Goal: Transaction & Acquisition: Purchase product/service

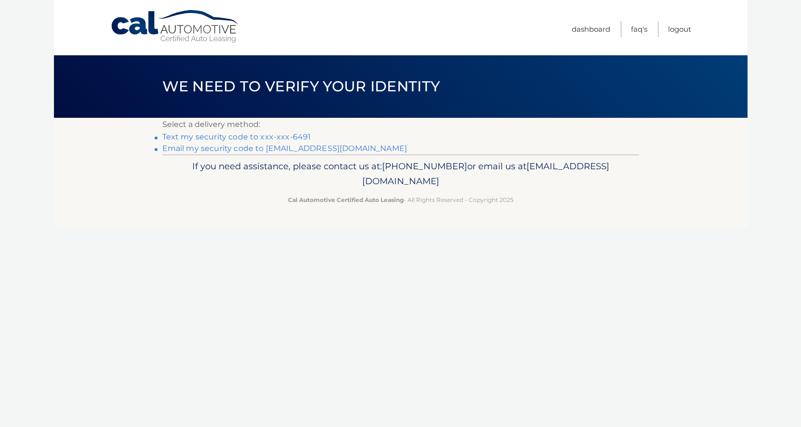
click at [276, 138] on link "Text my security code to xxx-xxx-6491" at bounding box center [236, 136] width 149 height 9
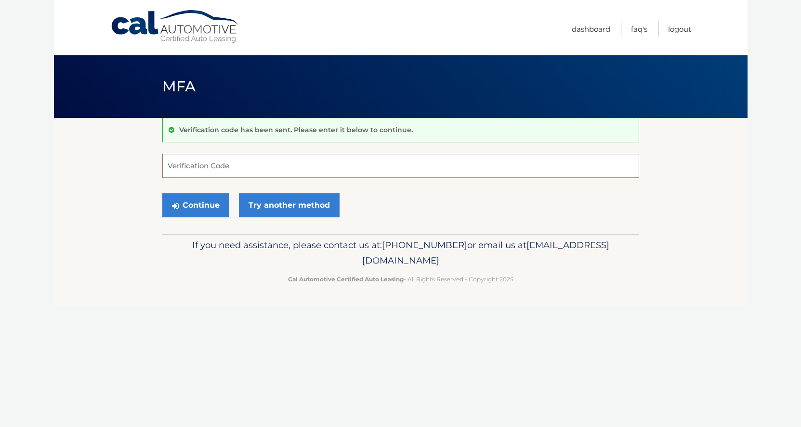
click at [207, 164] on input "Verification Code" at bounding box center [400, 166] width 477 height 24
type input "243845"
click at [200, 210] on button "Continue" at bounding box center [195, 206] width 67 height 24
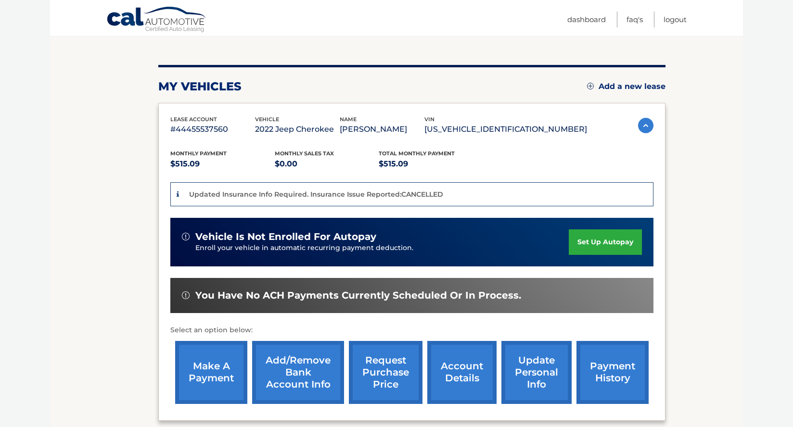
scroll to position [144, 0]
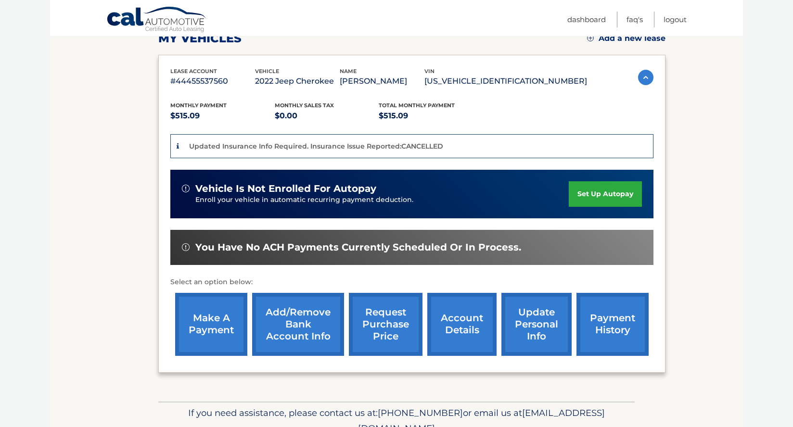
click at [217, 329] on link "make a payment" at bounding box center [211, 324] width 72 height 63
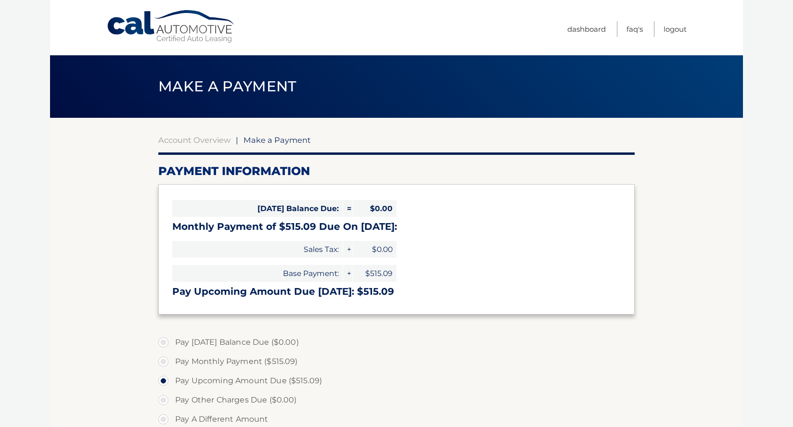
select select "ZTUzYTEzMDMtM2ZhZC00NmI5LWIwN2MtZGJhZWIzZWI3OTM2"
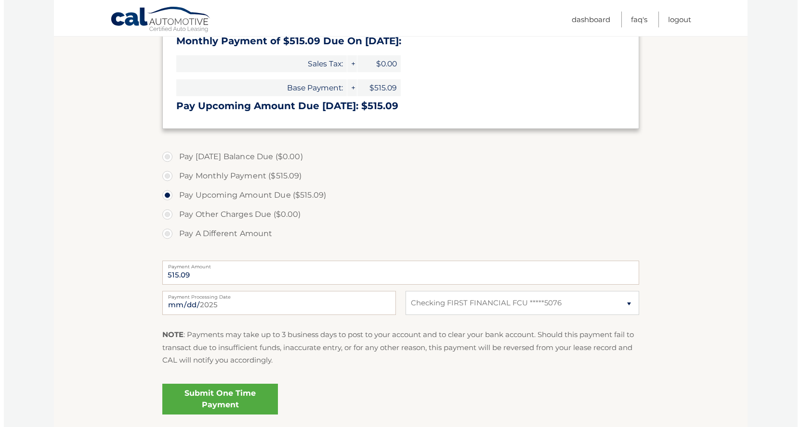
scroll to position [193, 0]
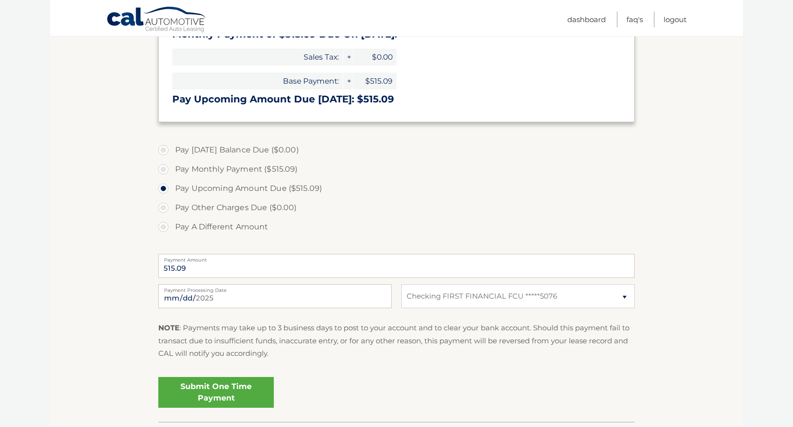
click at [210, 392] on link "Submit One Time Payment" at bounding box center [216, 392] width 116 height 31
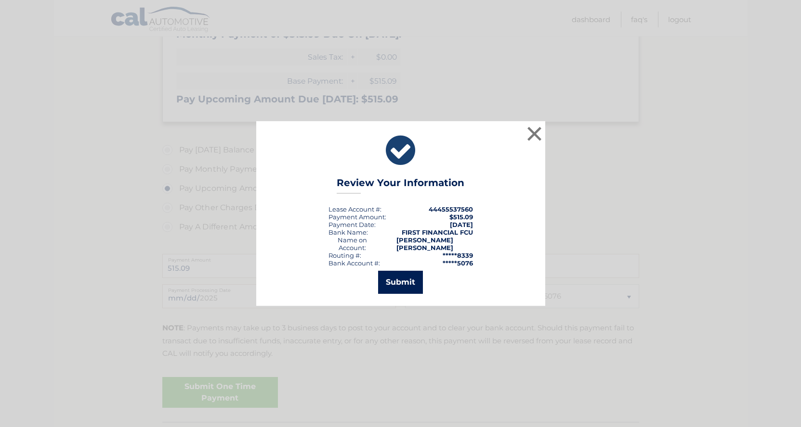
click at [393, 285] on button "Submit" at bounding box center [400, 282] width 45 height 23
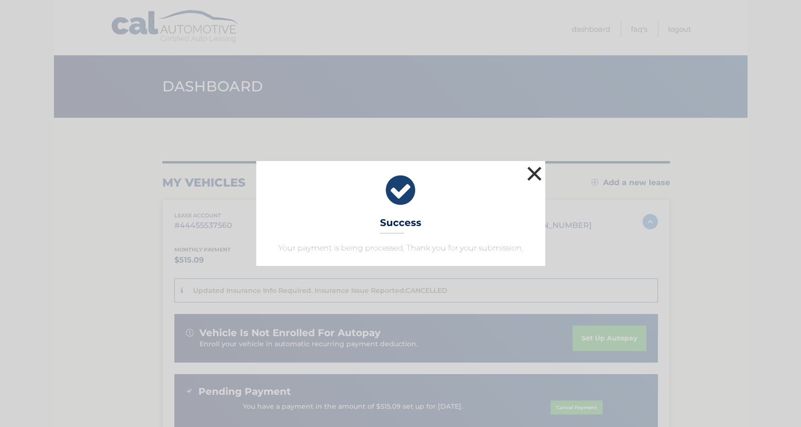
click at [534, 172] on button "×" at bounding box center [534, 173] width 19 height 19
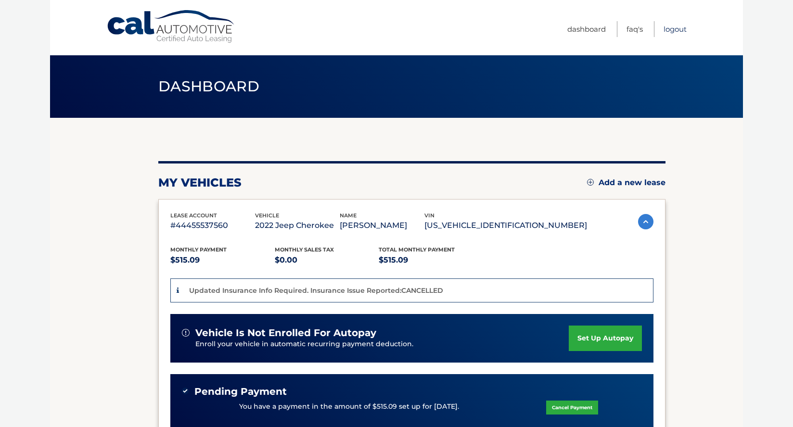
click at [677, 28] on link "Logout" at bounding box center [675, 29] width 23 height 16
